Goal: Task Accomplishment & Management: Manage account settings

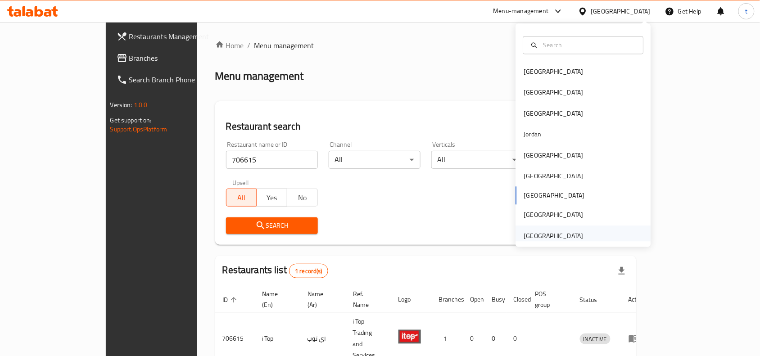
click at [557, 235] on div "[GEOGRAPHIC_DATA]" at bounding box center [553, 236] width 59 height 10
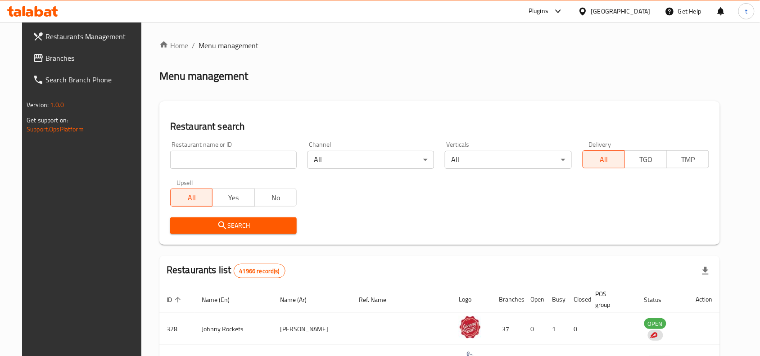
click at [70, 59] on span "Branches" at bounding box center [93, 58] width 96 height 11
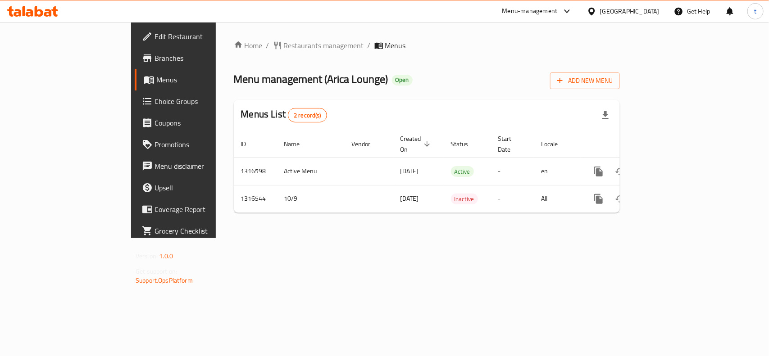
click at [627, 8] on div "[GEOGRAPHIC_DATA]" at bounding box center [629, 11] width 59 height 10
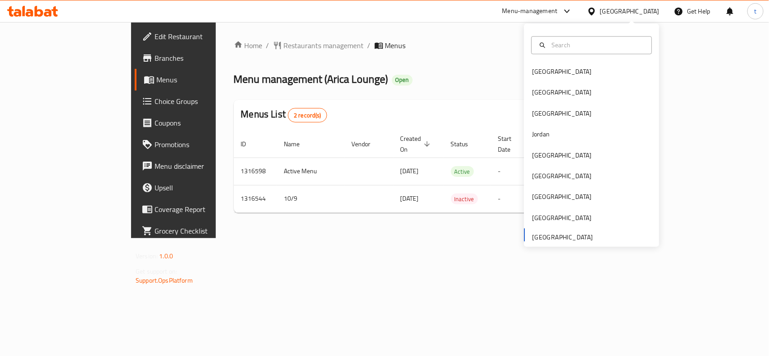
click at [392, 97] on div "Home / Restaurants management / Menus Menu management ( Arica Lounge ) Open Add…" at bounding box center [427, 130] width 386 height 180
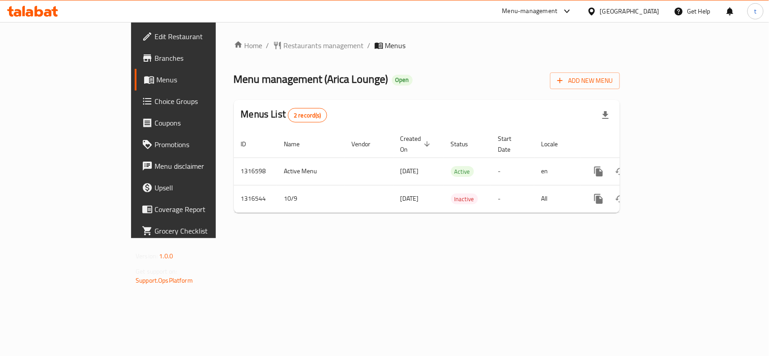
click at [234, 52] on div "Home / Restaurants management / Menus Menu management ( Arica Lounge ) Open Add…" at bounding box center [427, 130] width 386 height 180
click at [284, 48] on span "Restaurants management" at bounding box center [324, 45] width 80 height 11
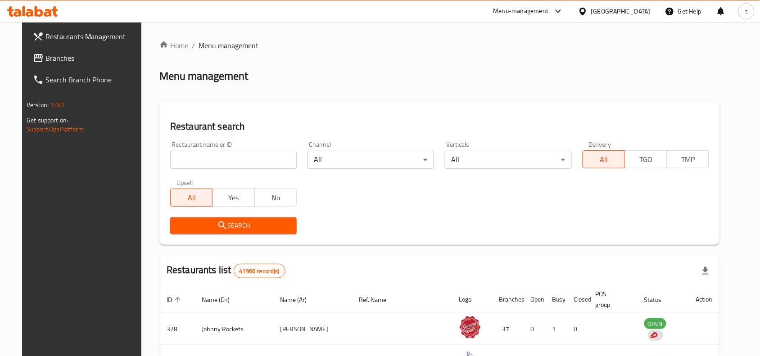
drag, startPoint x: 231, startPoint y: 167, endPoint x: 227, endPoint y: 163, distance: 5.1
click at [231, 167] on input "search" at bounding box center [233, 160] width 127 height 18
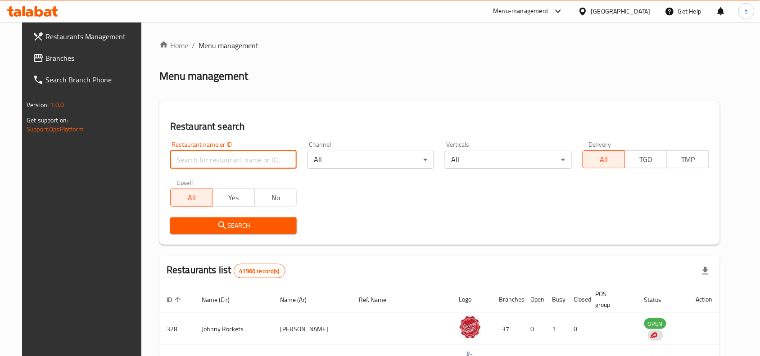
paste input "707692"
type input "707692"
click at [226, 224] on span "Search" at bounding box center [233, 225] width 112 height 11
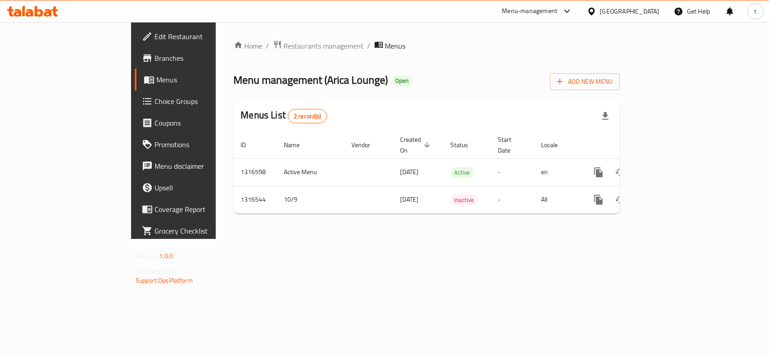
click at [155, 36] on span "Edit Restaurant" at bounding box center [204, 36] width 98 height 11
click at [284, 40] on span "Restaurants management" at bounding box center [324, 45] width 80 height 11
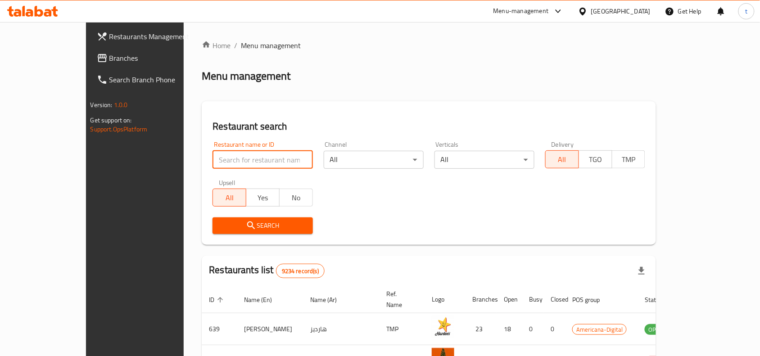
click at [213, 159] on input "search" at bounding box center [263, 160] width 100 height 18
paste input "609528"
type input "609528"
click at [224, 230] on span "Search" at bounding box center [263, 225] width 86 height 11
